Goal: Task Accomplishment & Management: Use online tool/utility

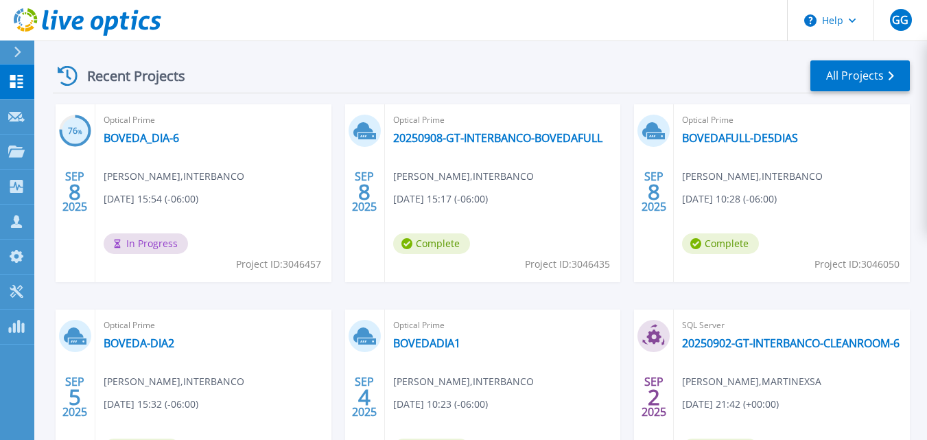
scroll to position [175, 0]
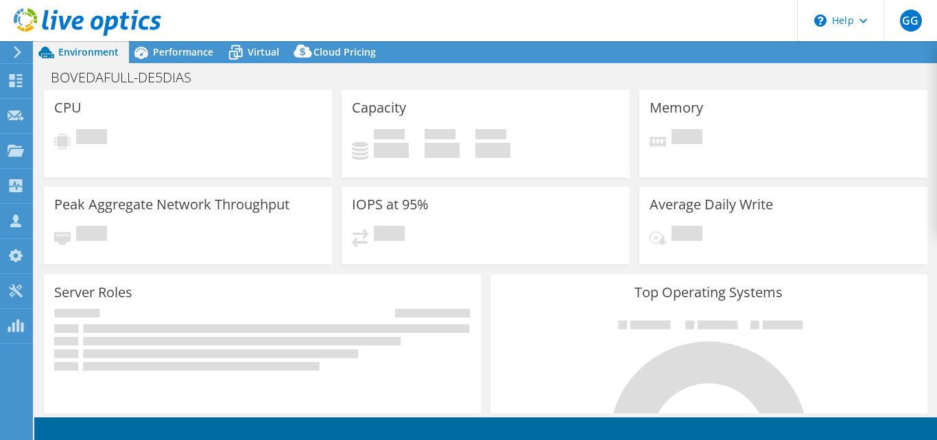
select select "USD"
